Goal: Task Accomplishment & Management: Complete application form

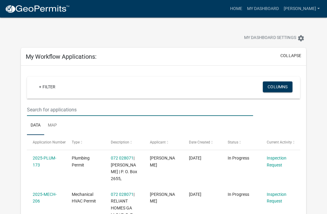
scroll to position [65, 0]
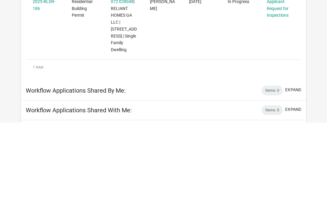
type input "186"
click at [281, 91] on link "Applicant Request for Inspections" at bounding box center [278, 100] width 22 height 19
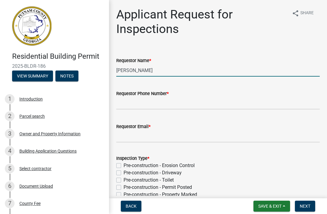
click at [171, 73] on input "Cedrick Moreland" at bounding box center [217, 70] width 203 height 12
type input "C"
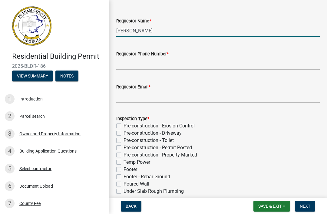
scroll to position [43, 0]
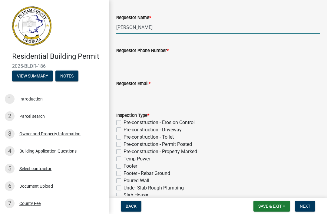
type input "Jackson ford"
click at [207, 63] on input "Requestor Phone Number *" at bounding box center [217, 60] width 203 height 12
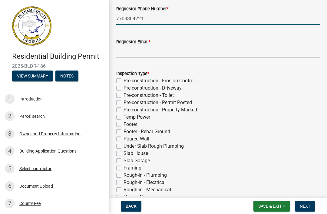
scroll to position [88, 0]
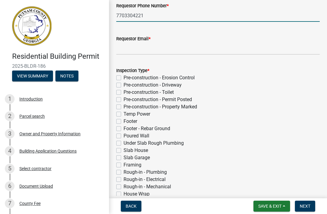
type input "7703304221"
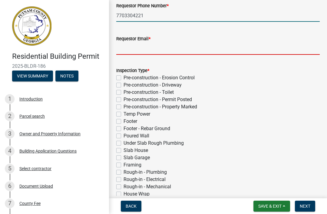
click at [218, 48] on input "Requestor Email *" at bounding box center [217, 48] width 203 height 12
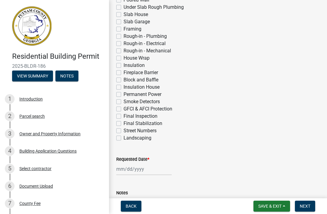
scroll to position [224, 0]
type input "Jford@relianthomes.com"
click at [136, 68] on label "Insulation" at bounding box center [133, 64] width 21 height 7
click at [127, 65] on input "Insulation" at bounding box center [125, 63] width 4 height 4
checkbox input "true"
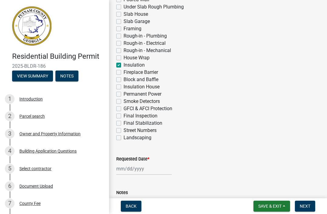
checkbox input "false"
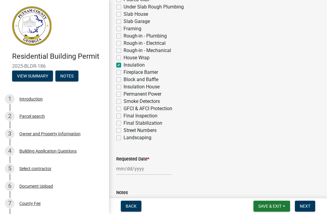
checkbox input "false"
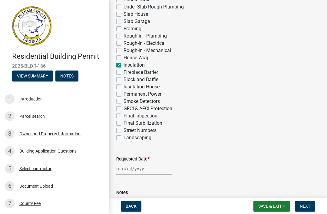
checkbox input "false"
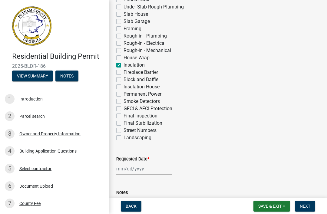
checkbox input "false"
checkbox input "true"
checkbox input "false"
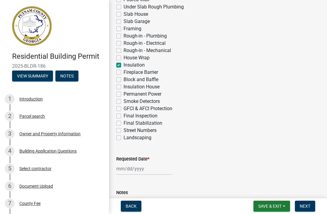
checkbox input "false"
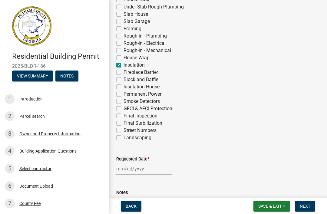
checkbox input "false"
click at [146, 94] on label "Permanent Power" at bounding box center [142, 93] width 38 height 7
click at [127, 94] on input "Permanent Power" at bounding box center [125, 92] width 4 height 4
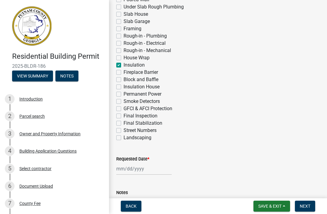
checkbox input "true"
checkbox input "false"
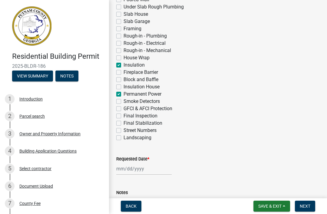
checkbox input "false"
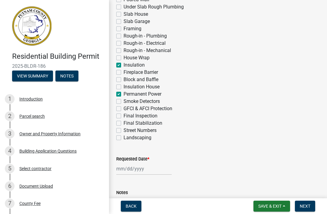
checkbox input "false"
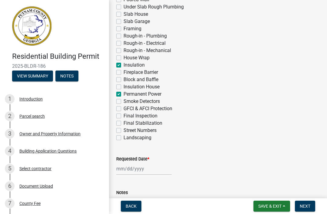
checkbox input "false"
checkbox input "true"
checkbox input "false"
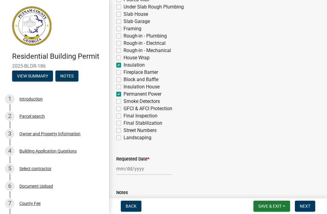
checkbox input "false"
checkbox input "true"
checkbox input "false"
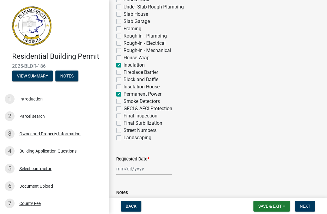
checkbox input "false"
click at [135, 175] on div at bounding box center [143, 169] width 55 height 12
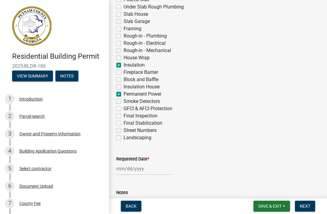
select select "9"
select select "2025"
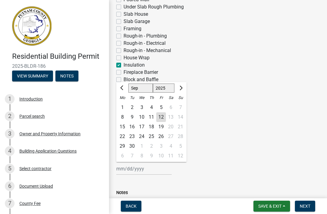
click at [128, 122] on div "9" at bounding box center [132, 117] width 10 height 10
type input "09/09/2025"
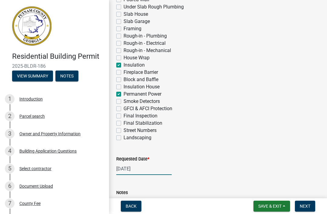
click at [135, 169] on div "09/09/2025" at bounding box center [143, 169] width 55 height 12
select select "9"
select select "2025"
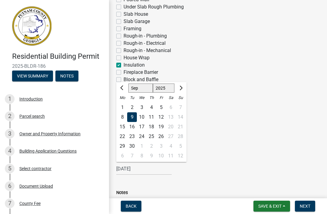
click at [122, 126] on div "15" at bounding box center [122, 127] width 10 height 10
type input "09/15/2025"
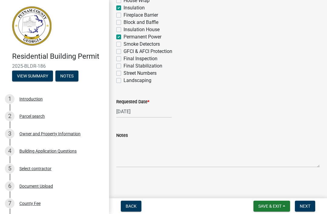
scroll to position [281, 0]
click at [306, 209] on button "Next" at bounding box center [305, 206] width 20 height 11
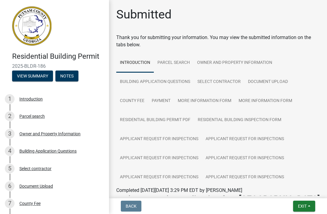
click at [305, 207] on span "Exit" at bounding box center [302, 206] width 9 height 5
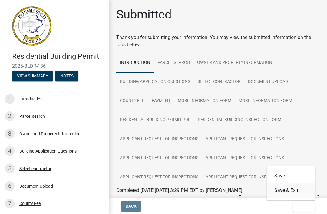
click at [292, 191] on button "Save & Exit" at bounding box center [291, 190] width 48 height 15
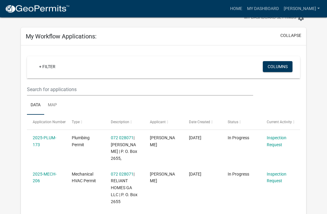
scroll to position [20, 0]
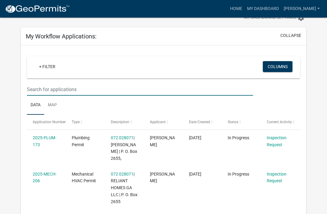
click at [57, 88] on input "text" at bounding box center [140, 89] width 226 height 12
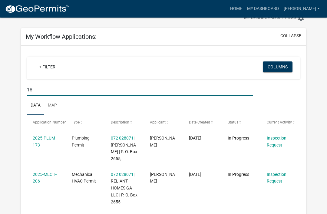
type input "187"
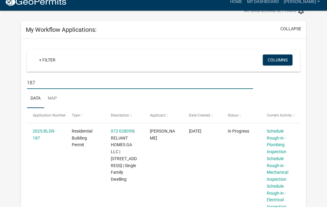
scroll to position [0, 0]
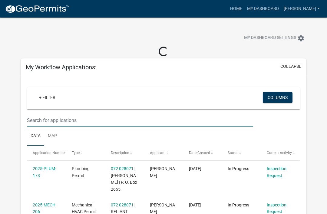
click at [47, 121] on input "text" at bounding box center [140, 120] width 226 height 12
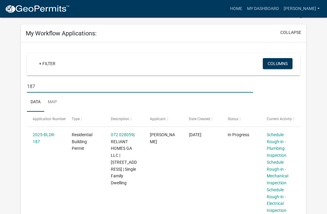
scroll to position [22, 0]
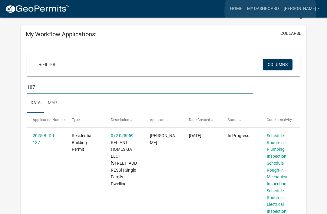
type input "187"
click at [270, 11] on link "My Dashboard" at bounding box center [263, 8] width 37 height 11
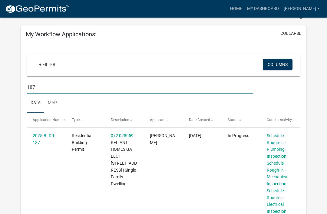
click at [47, 90] on input "187" at bounding box center [140, 87] width 226 height 12
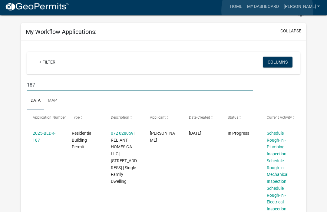
click at [268, 10] on link "My Dashboard" at bounding box center [263, 8] width 37 height 11
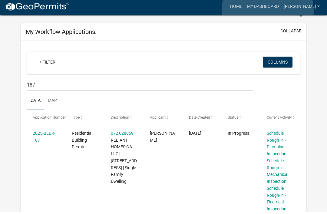
scroll to position [25, 0]
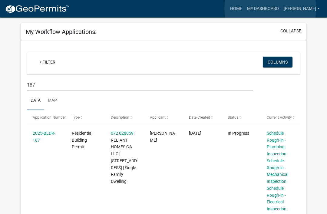
click at [271, 9] on link "My Dashboard" at bounding box center [263, 8] width 37 height 11
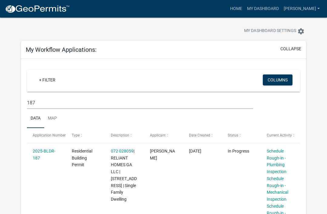
scroll to position [0, 0]
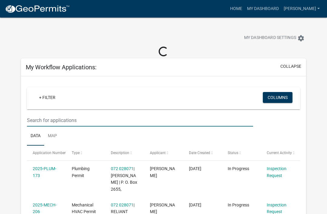
click at [47, 123] on input "text" at bounding box center [140, 120] width 226 height 12
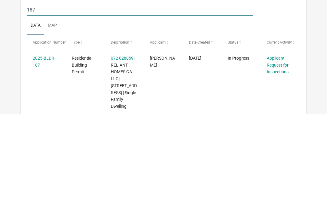
type input "187"
click at [277, 156] on link "Applicant Request for Inspections" at bounding box center [278, 165] width 22 height 19
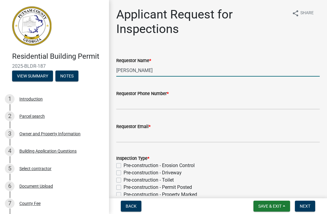
click at [199, 68] on input "Cedrick Moreland" at bounding box center [217, 70] width 203 height 12
type input "C"
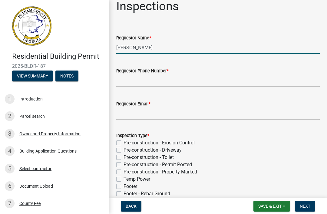
scroll to position [25, 0]
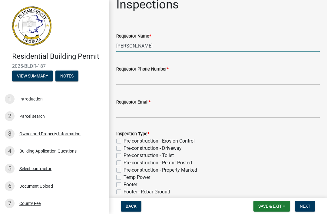
type input "Jackson ford"
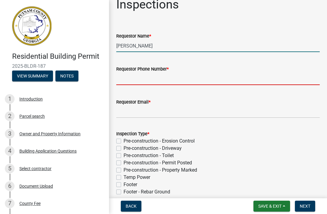
click at [225, 73] on input "Requestor Phone Number *" at bounding box center [217, 79] width 203 height 12
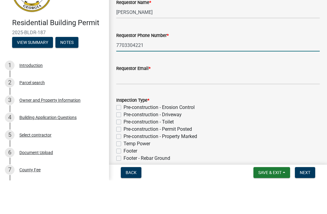
type input "7703304221"
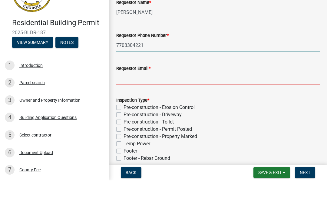
click at [228, 106] on input "Requestor Email *" at bounding box center [217, 112] width 203 height 12
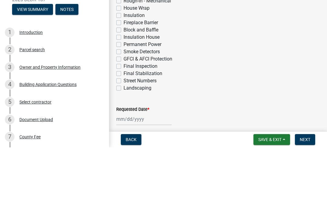
scroll to position [207, 0]
type input "Jford@relianthomes.com"
click at [158, 108] on label "Permanent Power" at bounding box center [142, 111] width 38 height 7
click at [127, 108] on input "Permanent Power" at bounding box center [125, 110] width 4 height 4
checkbox input "true"
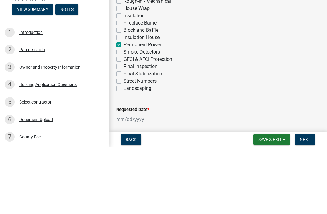
checkbox input "false"
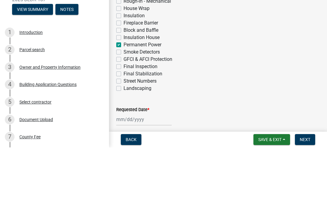
checkbox input "false"
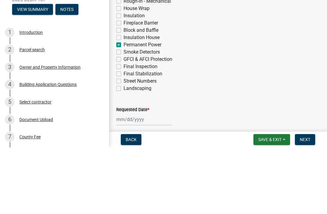
checkbox input "false"
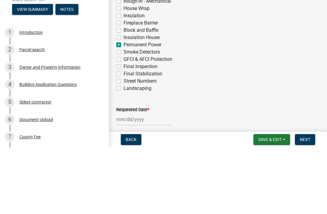
checkbox input "false"
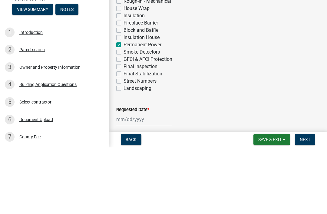
checkbox input "false"
checkbox input "true"
checkbox input "false"
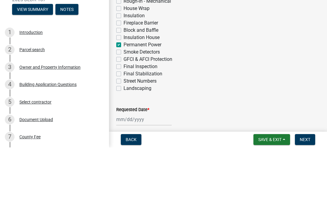
checkbox input "false"
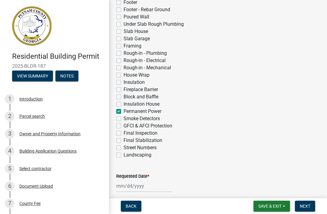
click at [137, 84] on label "Insulation" at bounding box center [133, 82] width 21 height 7
click at [127, 83] on input "Insulation" at bounding box center [125, 81] width 4 height 4
checkbox input "true"
checkbox input "false"
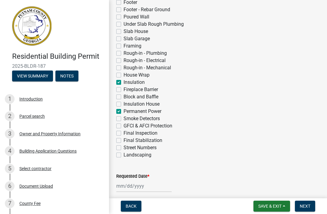
checkbox input "false"
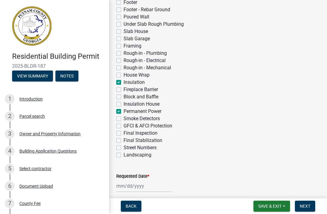
checkbox input "false"
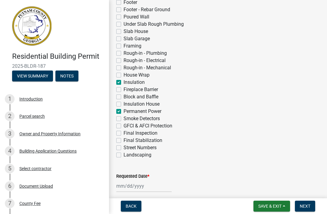
checkbox input "false"
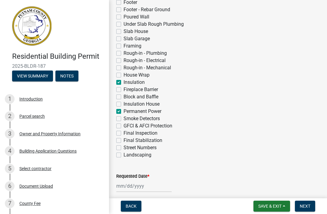
checkbox input "true"
checkbox input "false"
checkbox input "true"
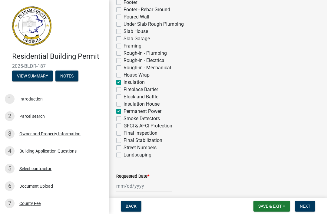
checkbox input "false"
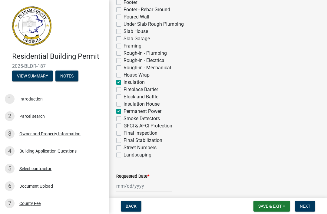
checkbox input "false"
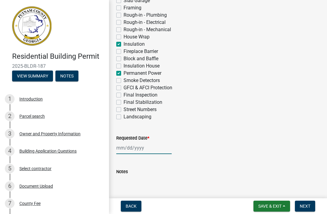
click at [145, 147] on div at bounding box center [143, 148] width 55 height 12
select select "9"
select select "2025"
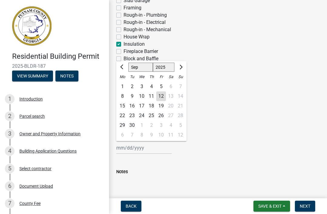
click at [124, 104] on div "15" at bounding box center [122, 106] width 10 height 10
type input "09/15/2025"
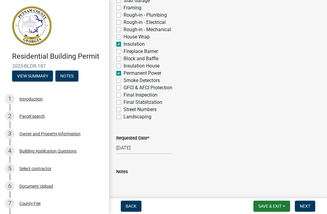
scroll to position [265, 0]
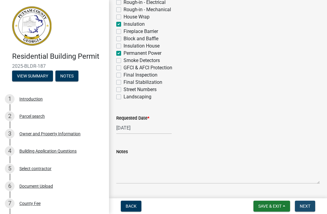
click at [305, 208] on span "Next" at bounding box center [305, 206] width 11 height 5
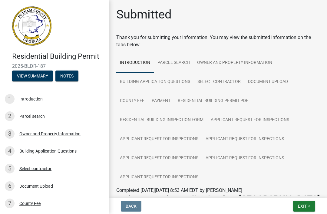
click at [304, 207] on span "Exit" at bounding box center [302, 206] width 9 height 5
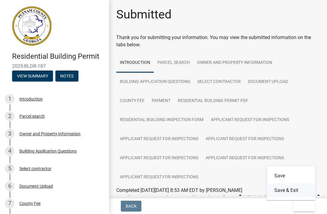
click at [293, 191] on button "Save & Exit" at bounding box center [291, 190] width 48 height 15
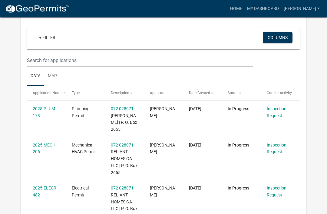
scroll to position [49, 0]
